Goal: Transaction & Acquisition: Purchase product/service

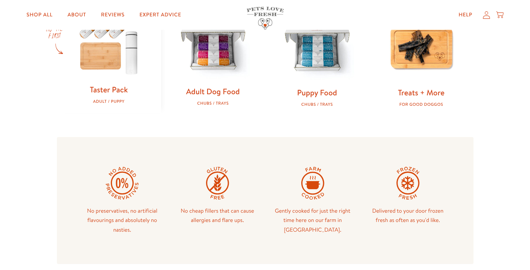
scroll to position [263, 0]
click at [202, 41] on img at bounding box center [213, 46] width 80 height 80
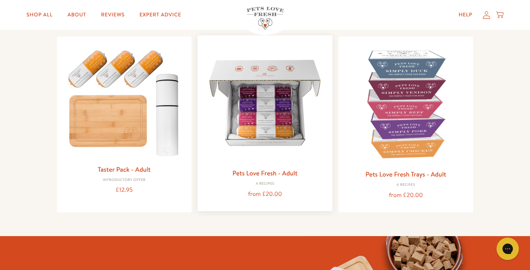
click at [272, 121] on img at bounding box center [265, 102] width 123 height 123
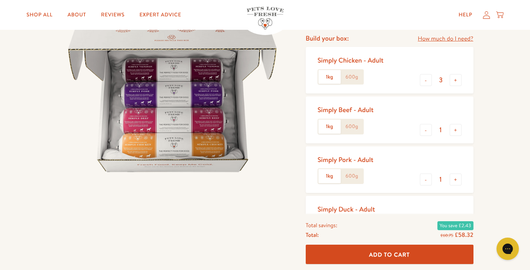
scroll to position [104, 0]
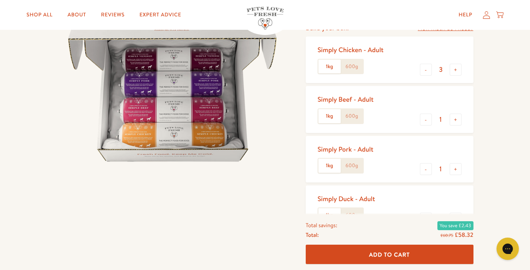
click at [353, 113] on label "600g" at bounding box center [352, 116] width 22 height 14
click at [0, 0] on input "600g" at bounding box center [0, 0] width 0 height 0
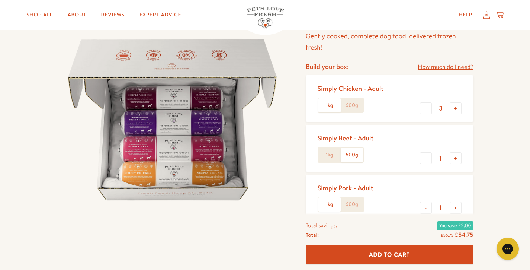
scroll to position [63, 0]
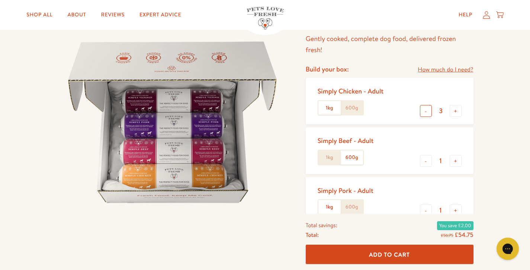
click at [425, 109] on button "-" at bounding box center [426, 111] width 12 height 12
type input "0"
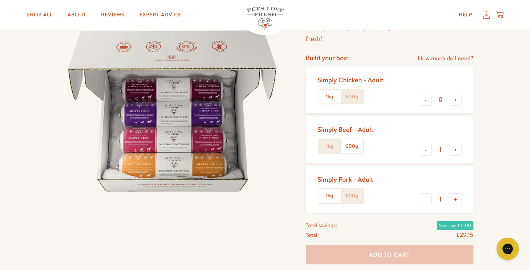
scroll to position [73, 0]
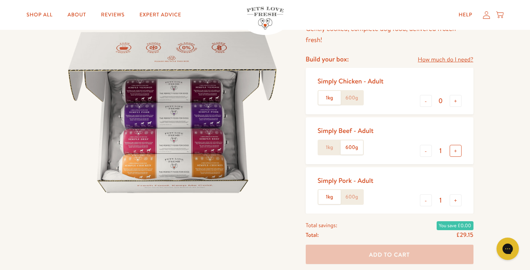
click at [456, 148] on button "+" at bounding box center [456, 151] width 12 height 12
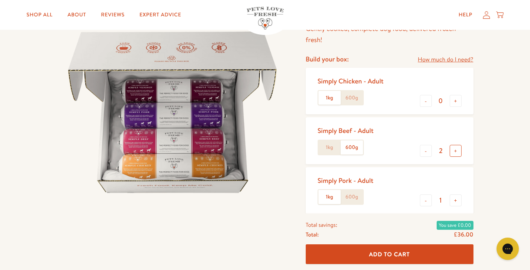
click at [456, 148] on button "+" at bounding box center [456, 151] width 12 height 12
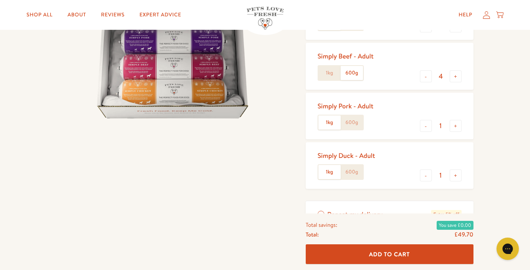
scroll to position [147, 0]
click at [426, 75] on button "-" at bounding box center [426, 77] width 12 height 12
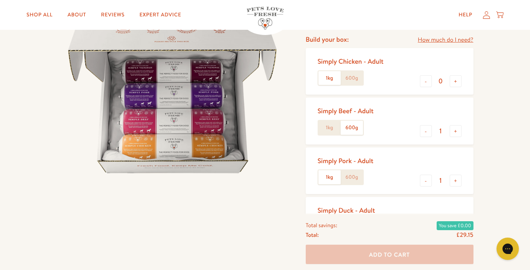
scroll to position [90, 0]
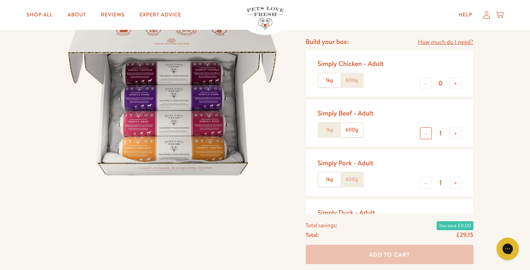
click at [423, 130] on button "-" at bounding box center [426, 133] width 12 height 12
type input "0"
click at [426, 181] on button "-" at bounding box center [426, 183] width 12 height 12
type input "0"
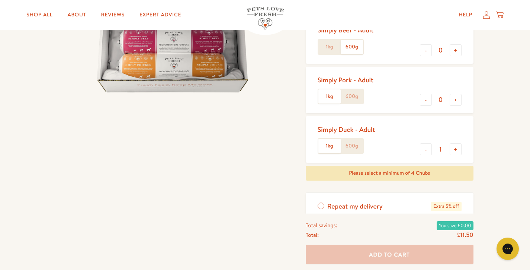
scroll to position [184, 0]
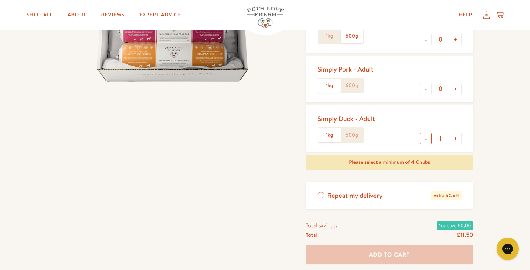
click at [424, 137] on button "-" at bounding box center [426, 138] width 12 height 12
type input "0"
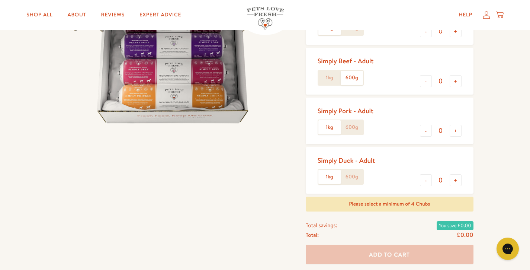
scroll to position [132, 0]
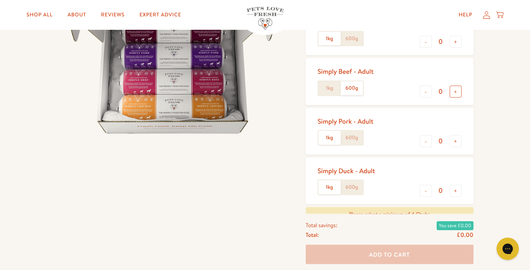
click at [456, 88] on button "+" at bounding box center [456, 92] width 12 height 12
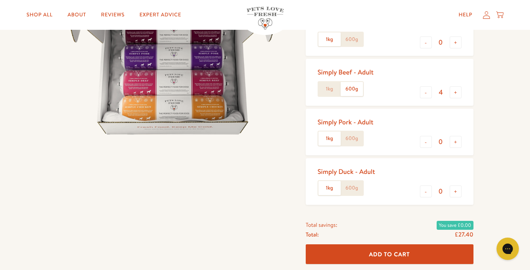
scroll to position [132, 0]
click at [456, 89] on button "+" at bounding box center [456, 92] width 12 height 12
type input "6"
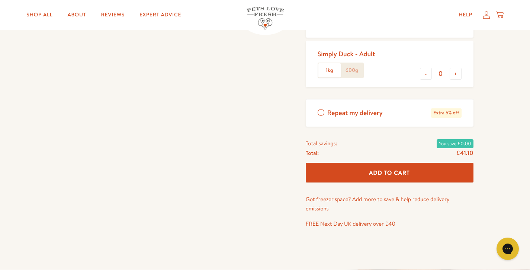
scroll to position [250, 0]
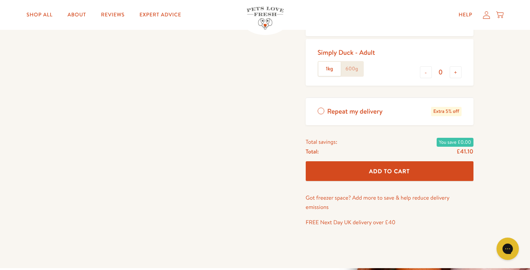
click at [446, 171] on button "Add To Cart" at bounding box center [390, 171] width 168 height 20
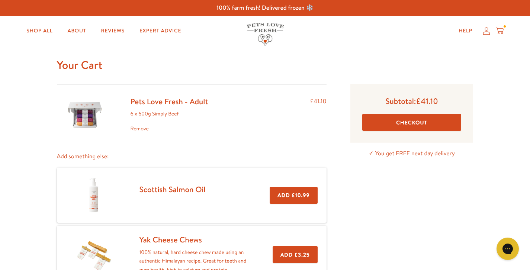
click at [381, 123] on button "Checkout" at bounding box center [411, 122] width 99 height 17
